Goal: Transaction & Acquisition: Purchase product/service

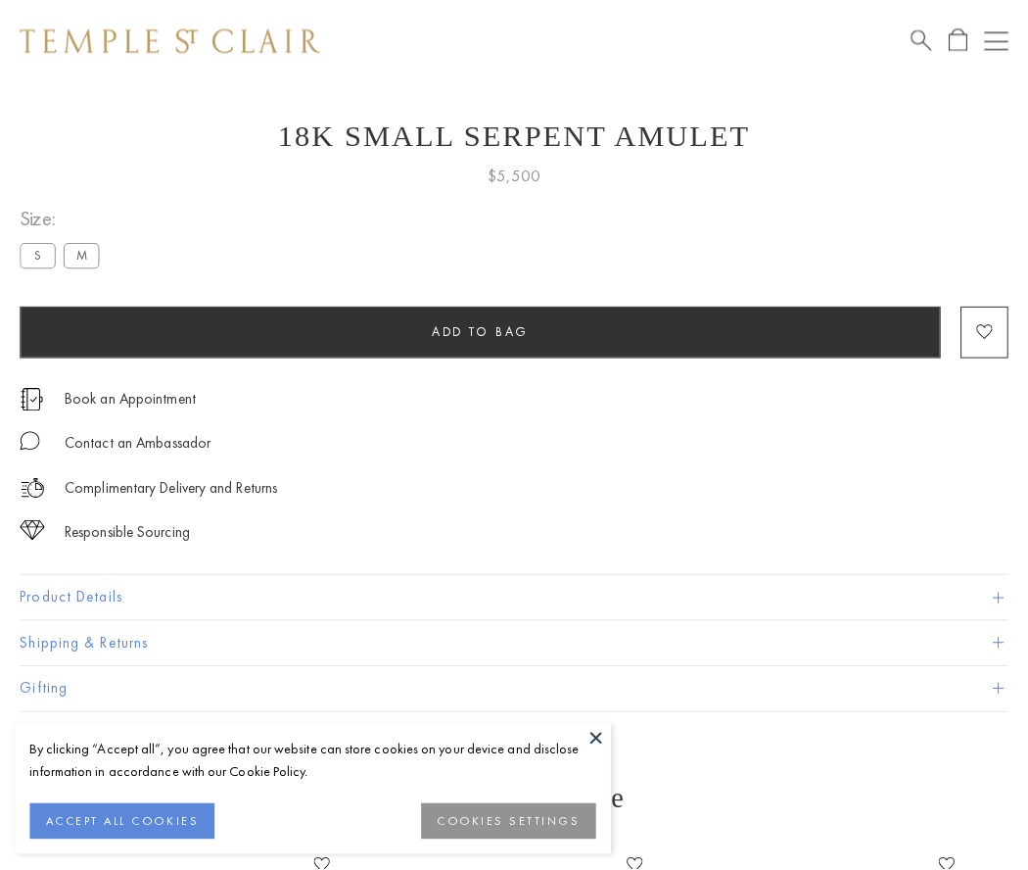
scroll to position [78, 0]
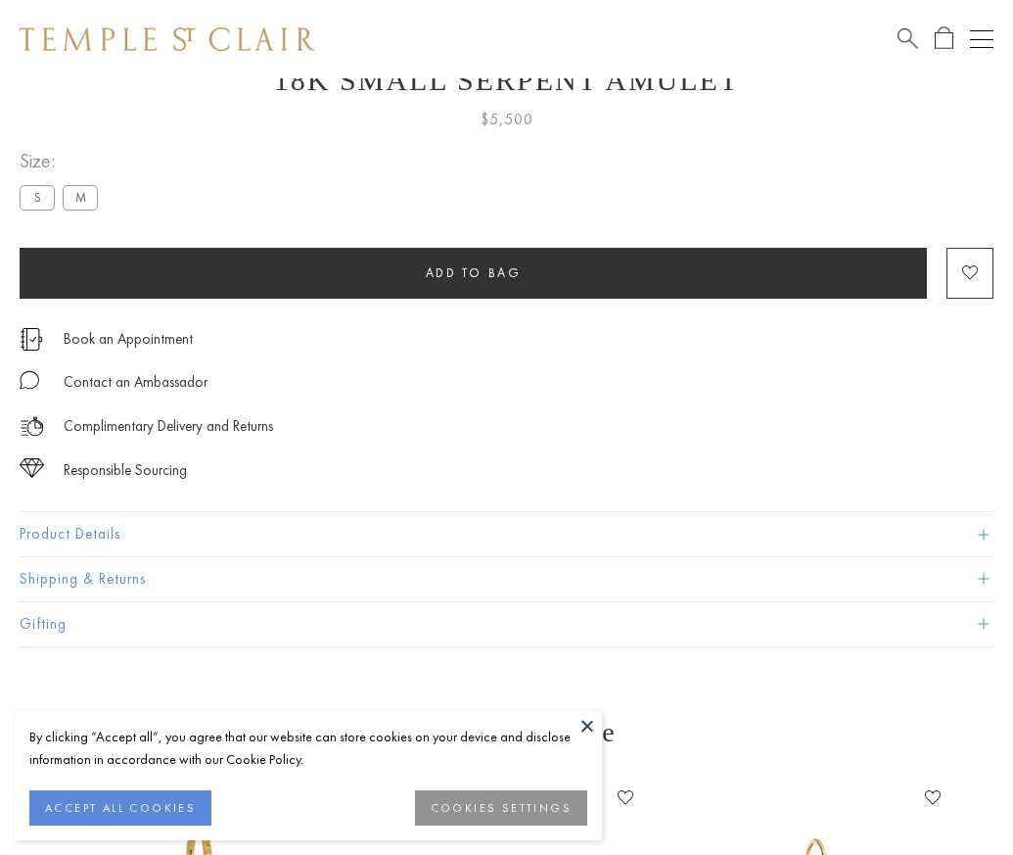
click at [473, 272] on span "Add to bag" at bounding box center [474, 272] width 96 height 17
